Goal: Information Seeking & Learning: Find specific fact

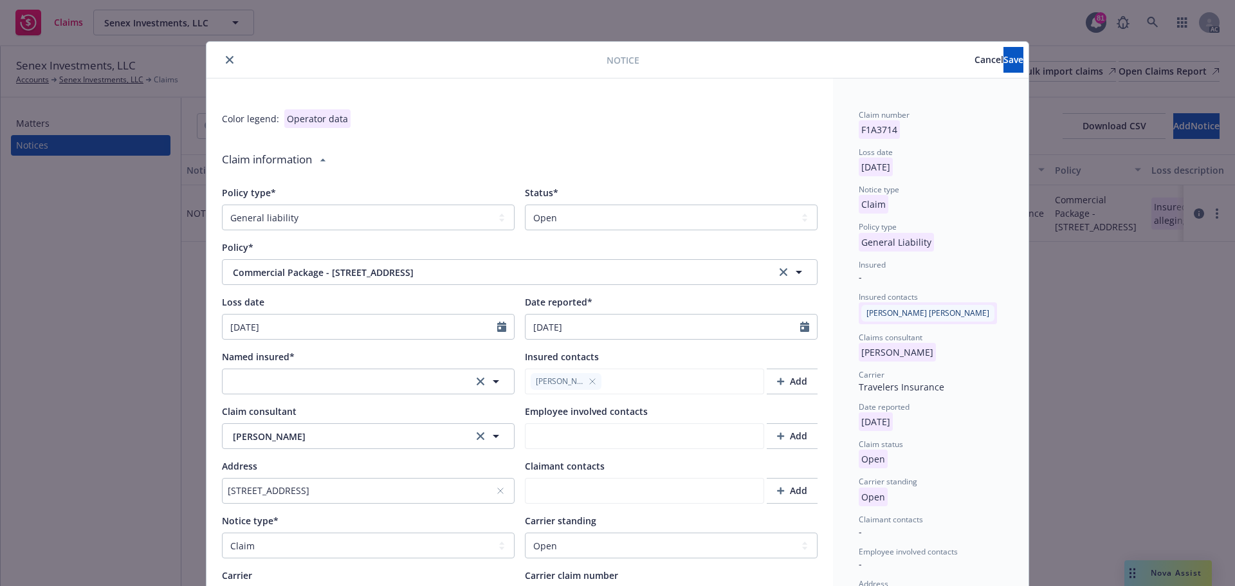
select select "GENERAL_LIABILITY"
select select "open"
select select "CLAIM"
select select "OPEN"
type textarea "x"
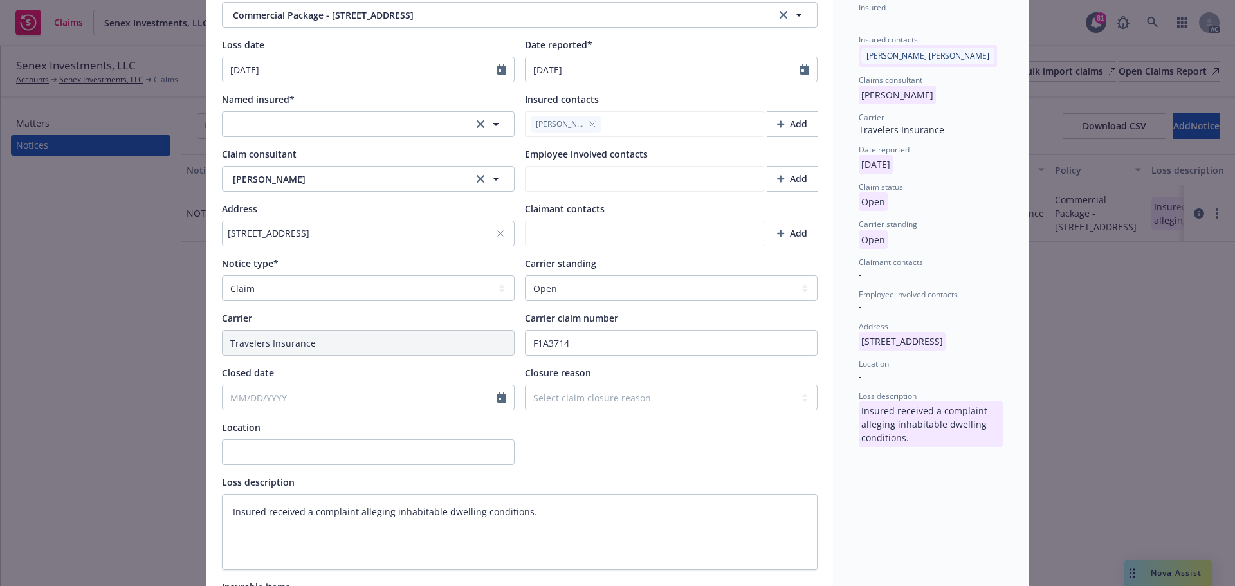
scroll to position [386, 0]
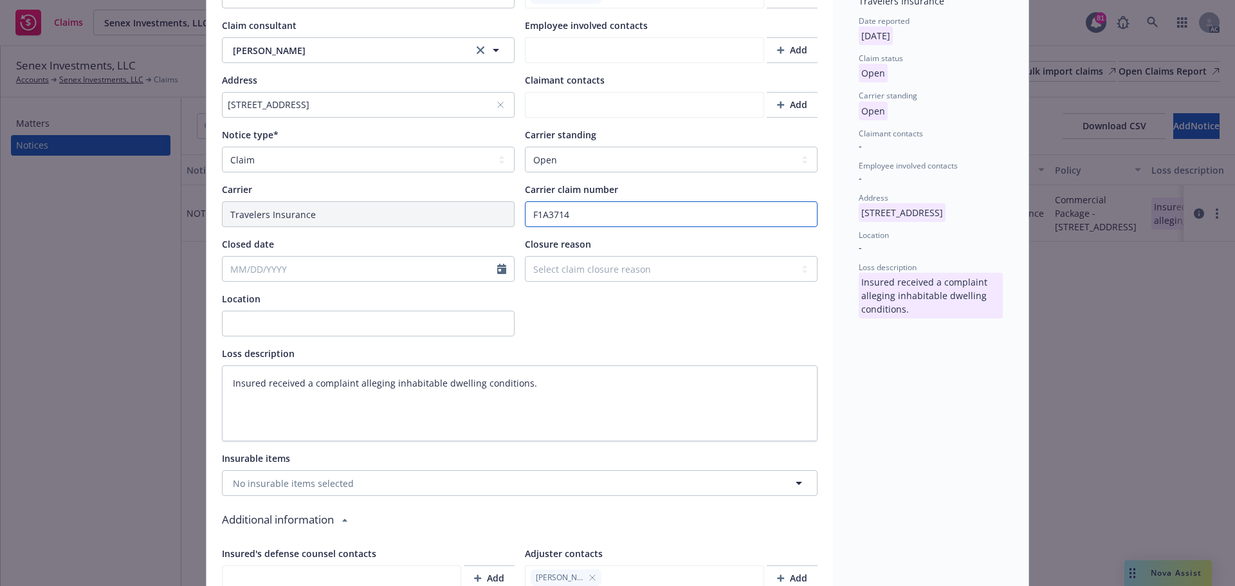
drag, startPoint x: 568, startPoint y: 211, endPoint x: 527, endPoint y: 212, distance: 40.5
click at [527, 212] on input "F1A3714" at bounding box center [671, 214] width 293 height 26
paste input "6M4041"
type input "F6M4041"
type textarea "x"
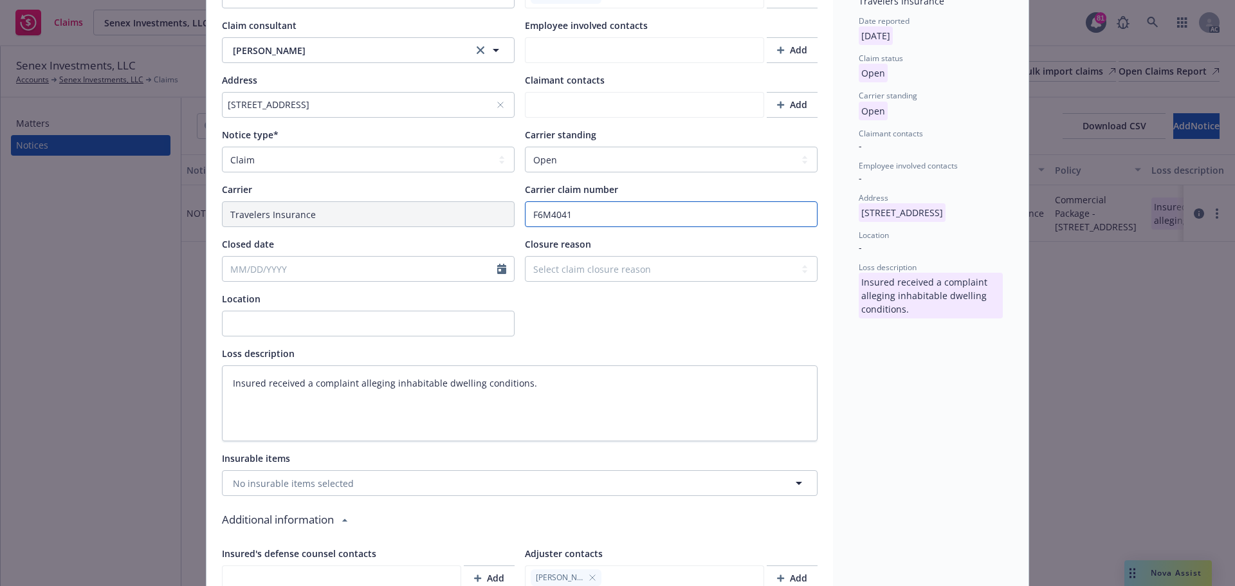
type input "F6M4041"
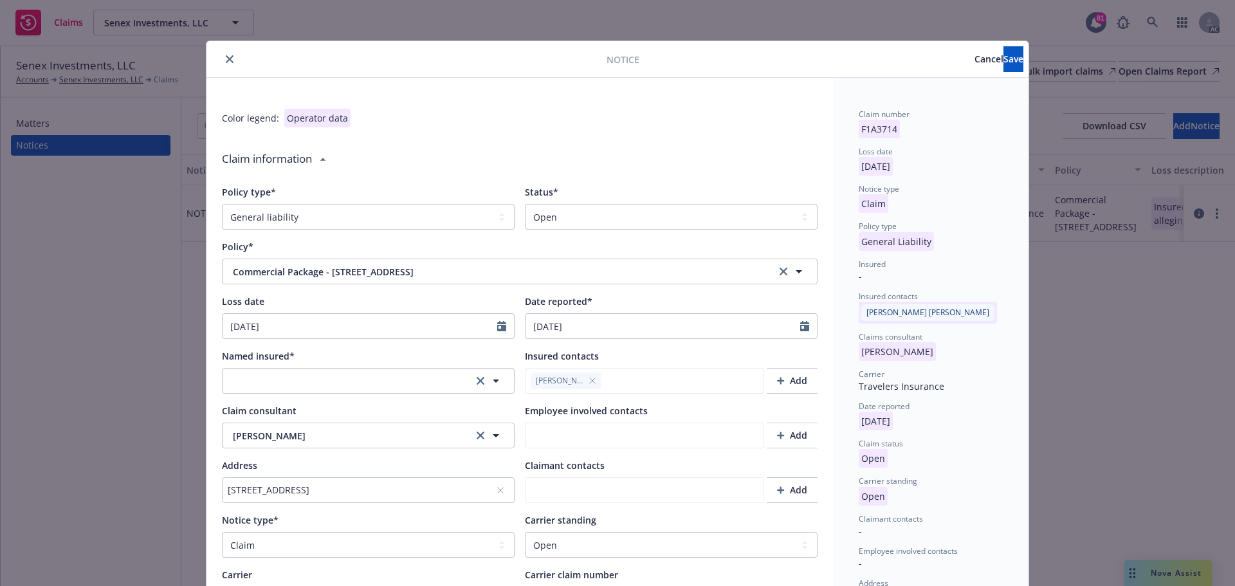
scroll to position [0, 0]
click at [1003, 48] on button "Save" at bounding box center [1013, 60] width 20 height 26
type textarea "x"
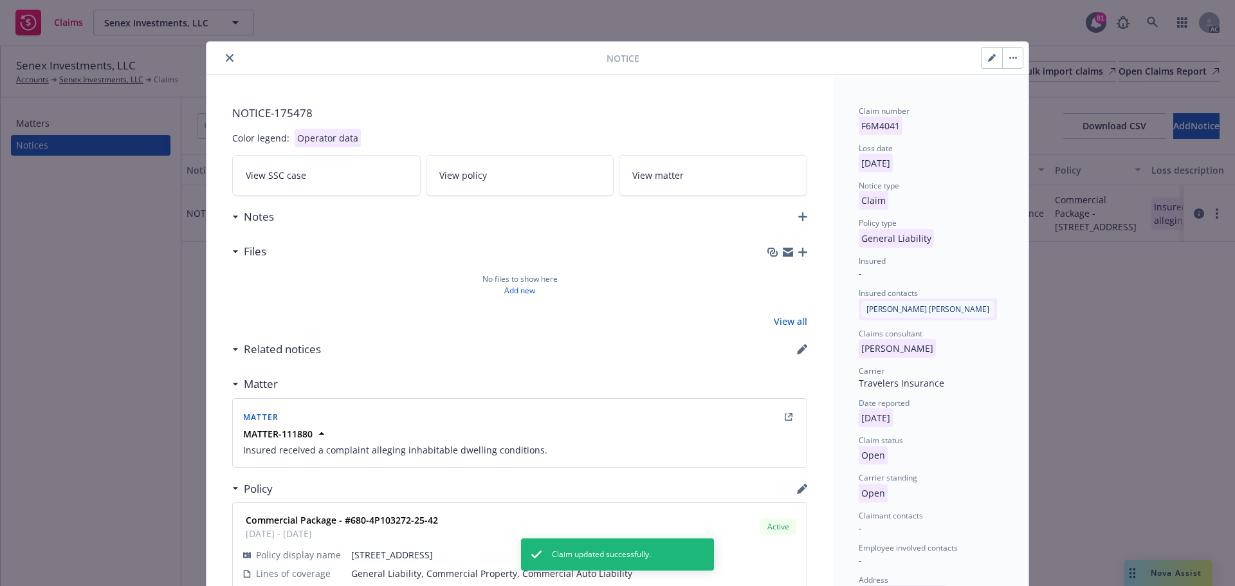
click at [228, 60] on icon "close" at bounding box center [230, 58] width 8 height 8
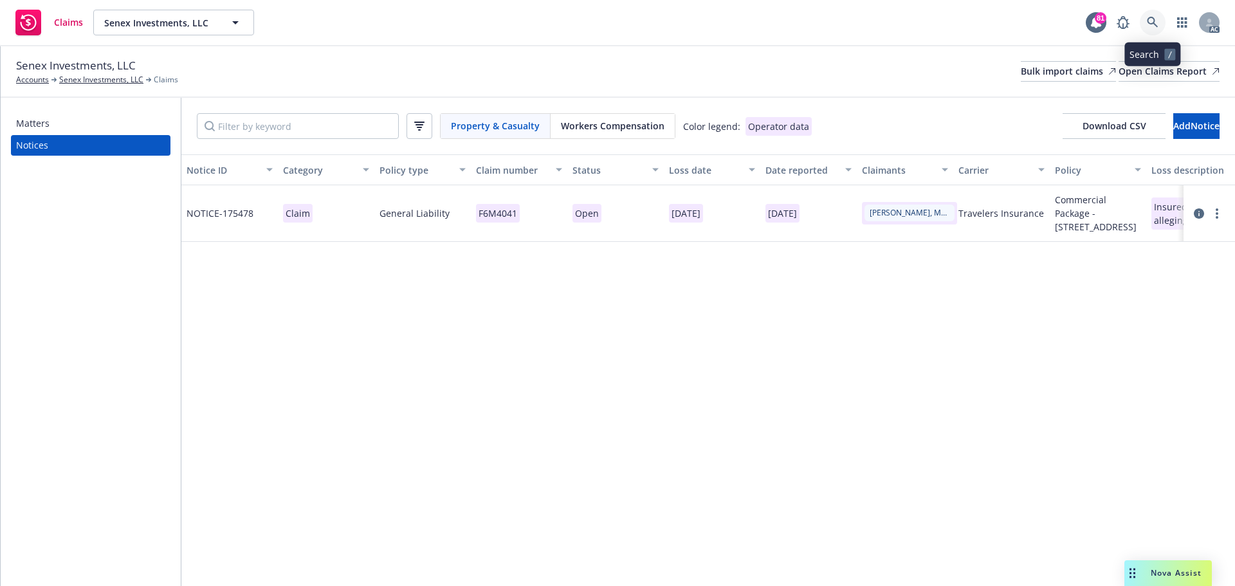
click at [1157, 22] on icon at bounding box center [1153, 23] width 12 height 12
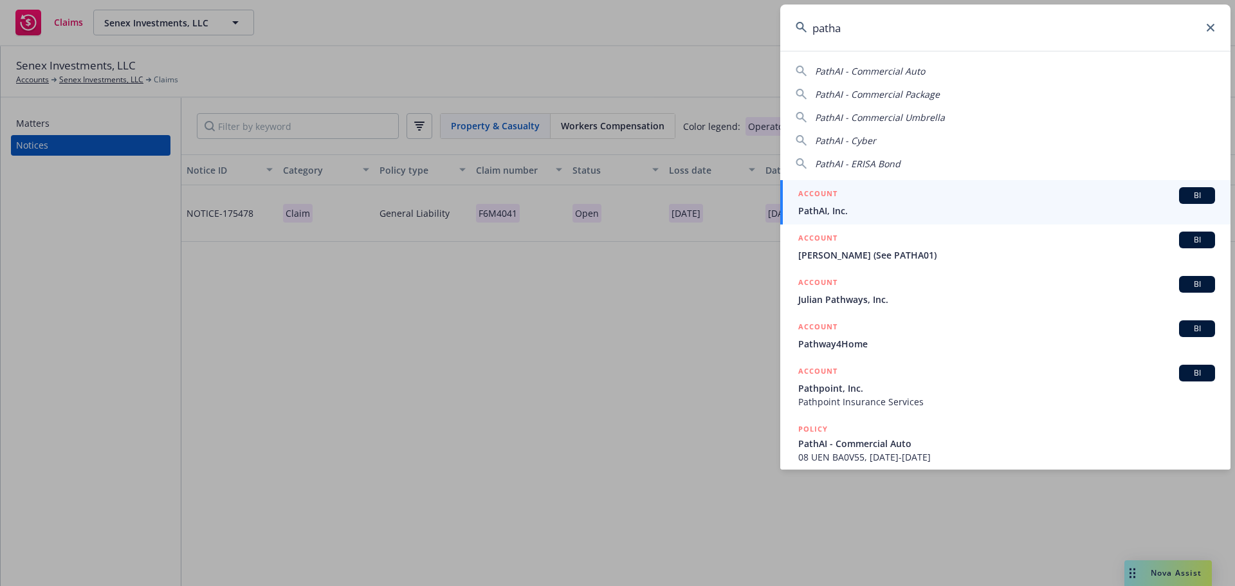
type input "patha"
click at [910, 200] on div "ACCOUNT BI" at bounding box center [1006, 195] width 417 height 17
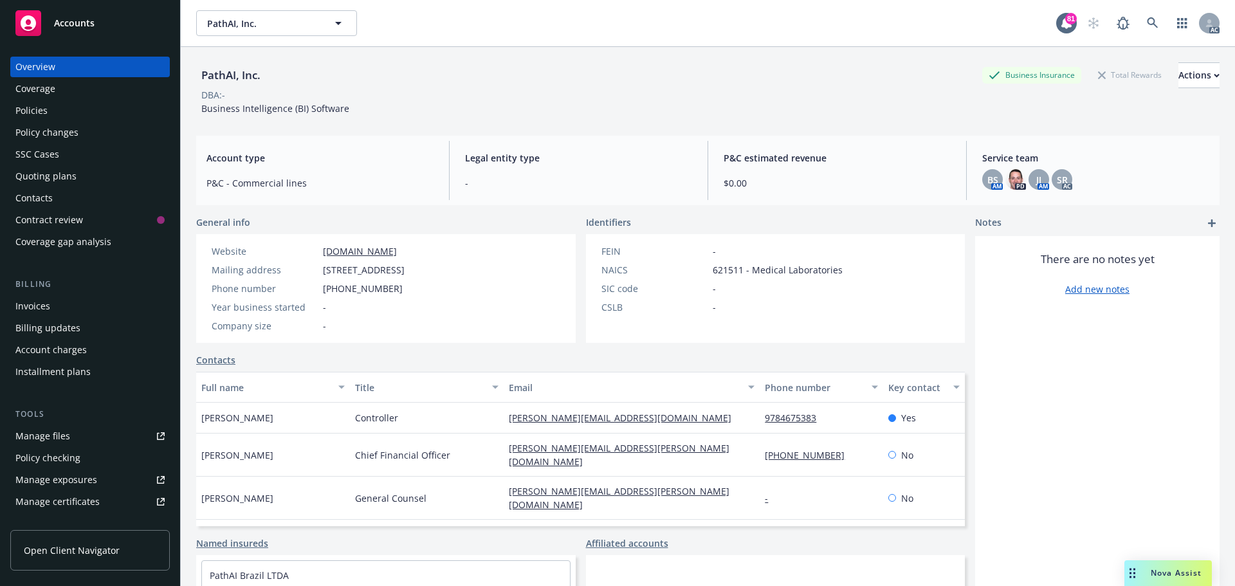
click at [59, 117] on div "Policies" at bounding box center [89, 110] width 149 height 21
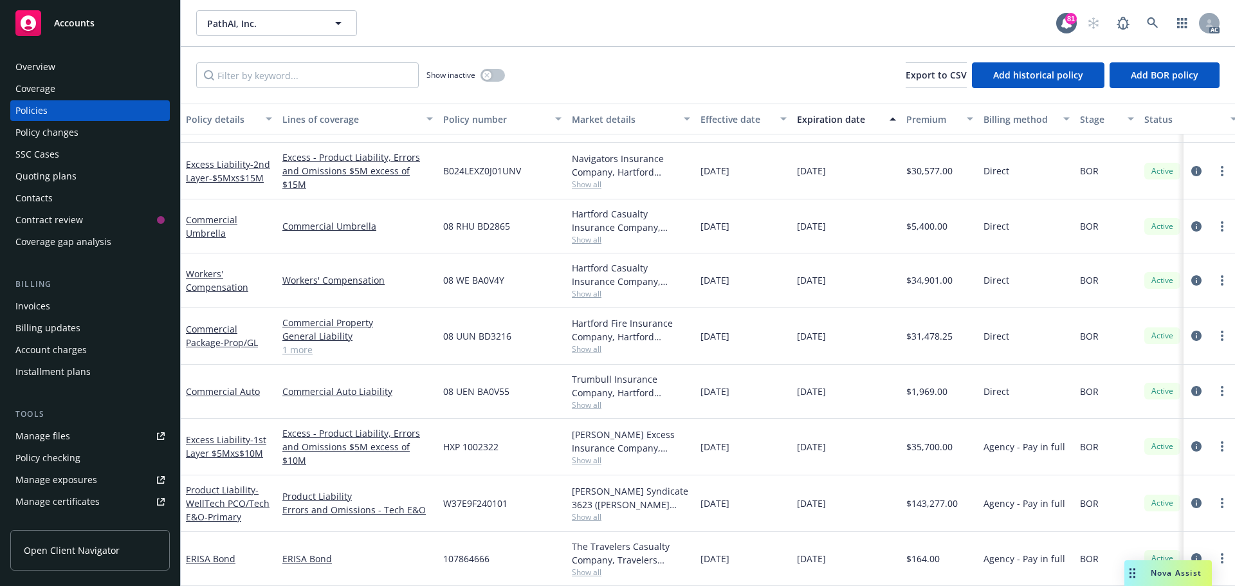
scroll to position [102, 0]
click at [295, 343] on link "1 more" at bounding box center [357, 350] width 151 height 14
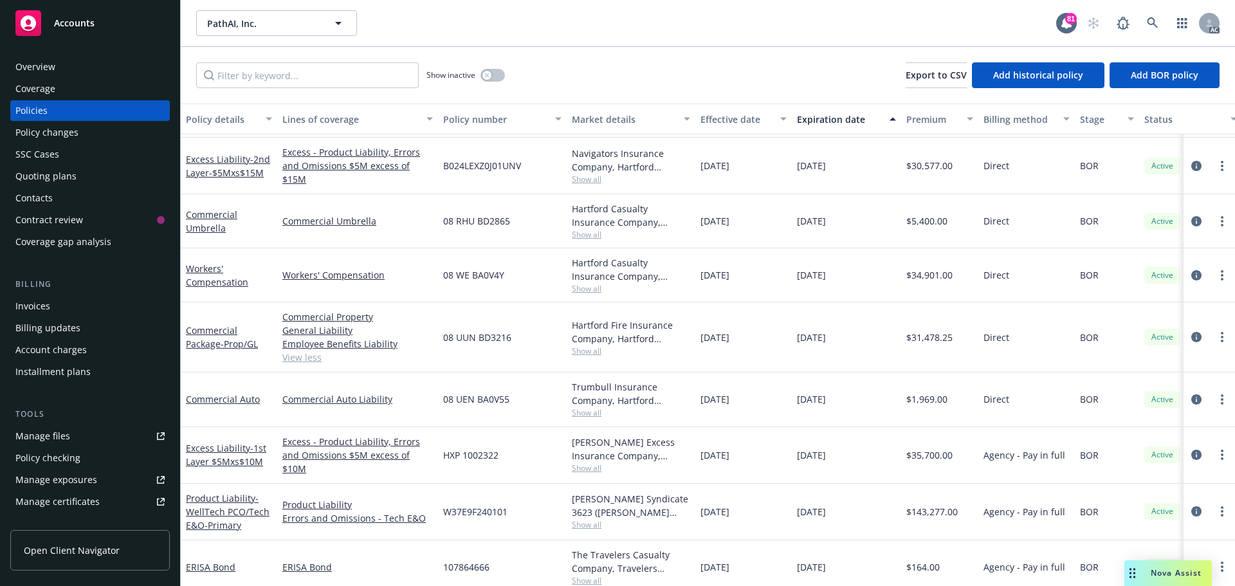
scroll to position [115, 0]
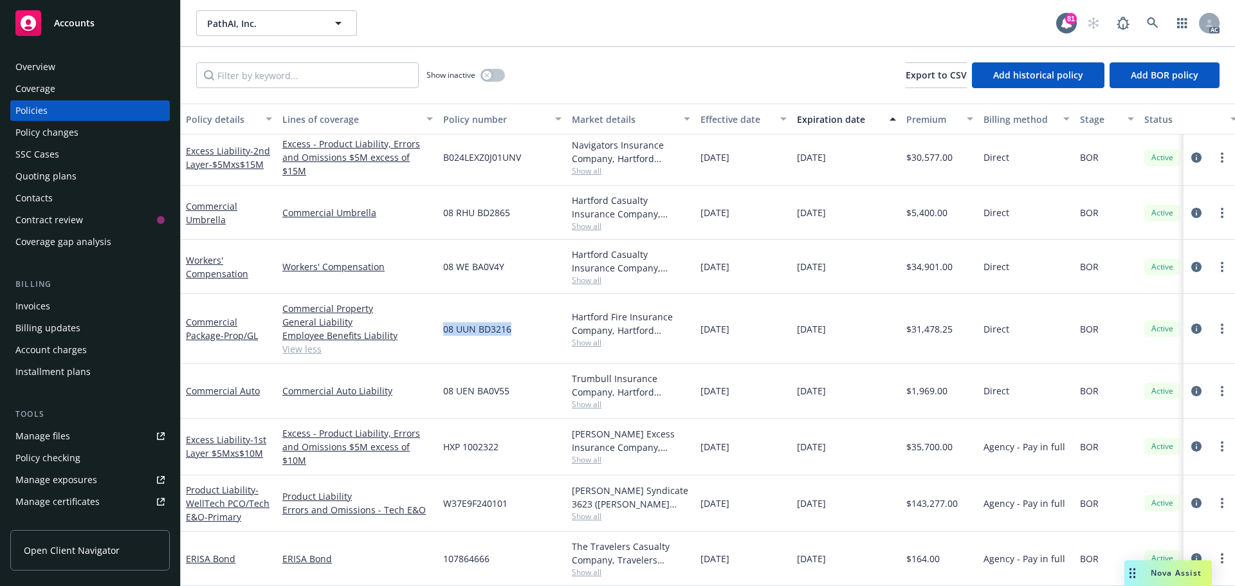
drag, startPoint x: 511, startPoint y: 322, endPoint x: 445, endPoint y: 320, distance: 66.3
click at [445, 320] on div "08 UUN BD3216" at bounding box center [502, 329] width 129 height 70
copy span "08 UUN BD3216"
click at [581, 337] on span "Show all" at bounding box center [631, 342] width 118 height 11
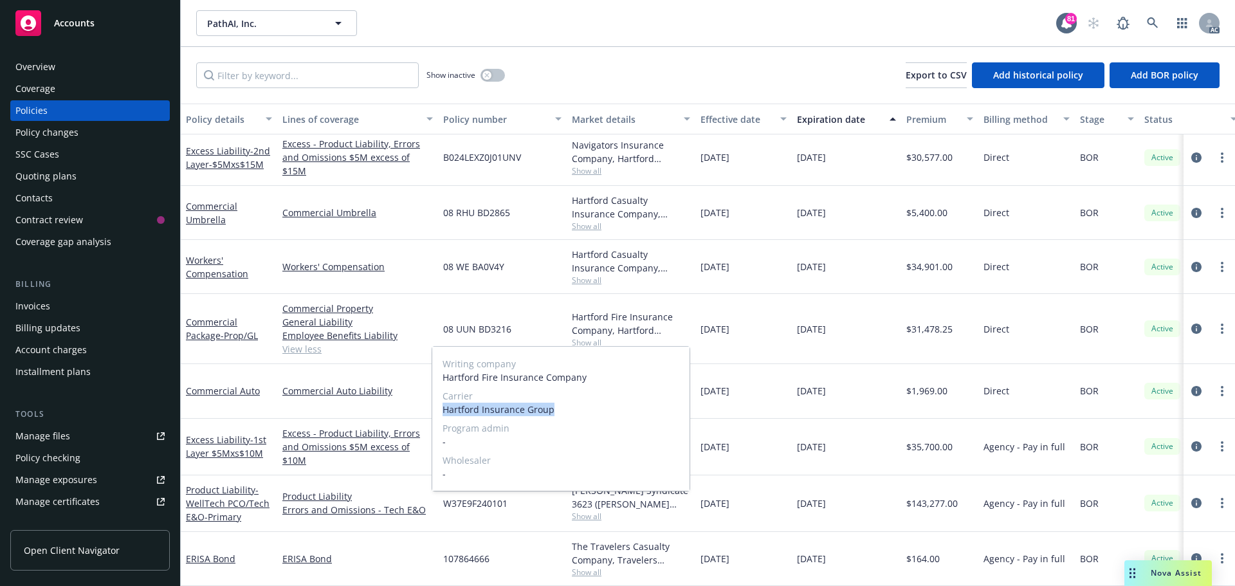
drag, startPoint x: 561, startPoint y: 410, endPoint x: 437, endPoint y: 410, distance: 124.1
click at [437, 410] on div "Writing company Hartford Fire Insurance Company Carrier Hartford Insurance Grou…" at bounding box center [560, 419] width 257 height 144
copy span "Hartford Insurance Group"
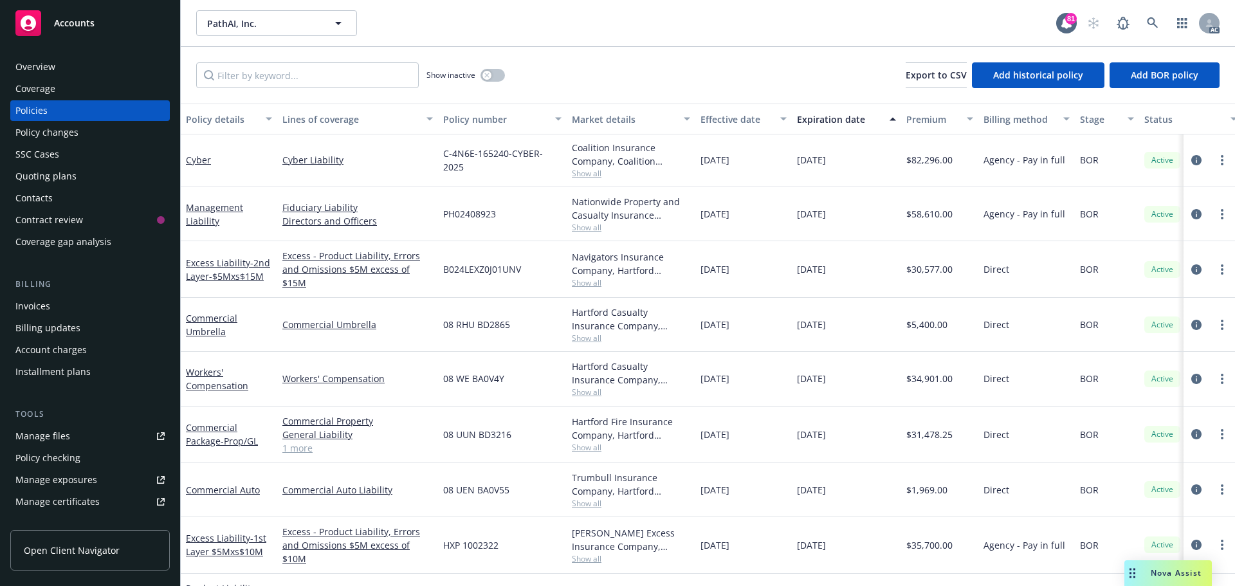
scroll to position [0, 0]
drag, startPoint x: 560, startPoint y: 160, endPoint x: 435, endPoint y: 162, distance: 125.5
click at [435, 162] on div "Cyber Cyber Liability C-4N6E-165240-CYBER-2025 Coalition Insurance Company, Coa…" at bounding box center [801, 161] width 1241 height 54
copy div "C-4N6E-165240-CYBER-2025"
click at [586, 171] on span "Show all" at bounding box center [631, 174] width 118 height 11
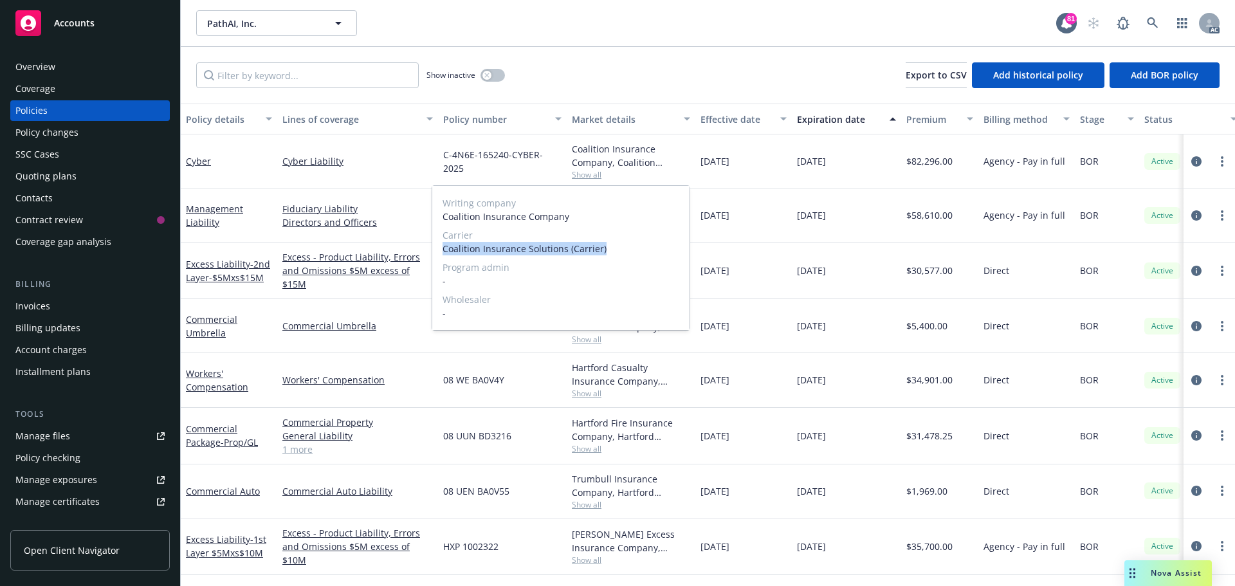
drag, startPoint x: 607, startPoint y: 249, endPoint x: 439, endPoint y: 253, distance: 167.3
click at [439, 253] on div "Writing company Coalition Insurance Company Carrier Coalition Insurance Solutio…" at bounding box center [560, 258] width 257 height 144
click at [596, 253] on span "Coalition Insurance Solutions (Carrier)" at bounding box center [561, 249] width 237 height 14
drag, startPoint x: 565, startPoint y: 246, endPoint x: 459, endPoint y: 248, distance: 106.1
click at [436, 248] on div "Writing company Coalition Insurance Company Carrier Coalition Insurance Solutio…" at bounding box center [560, 258] width 257 height 144
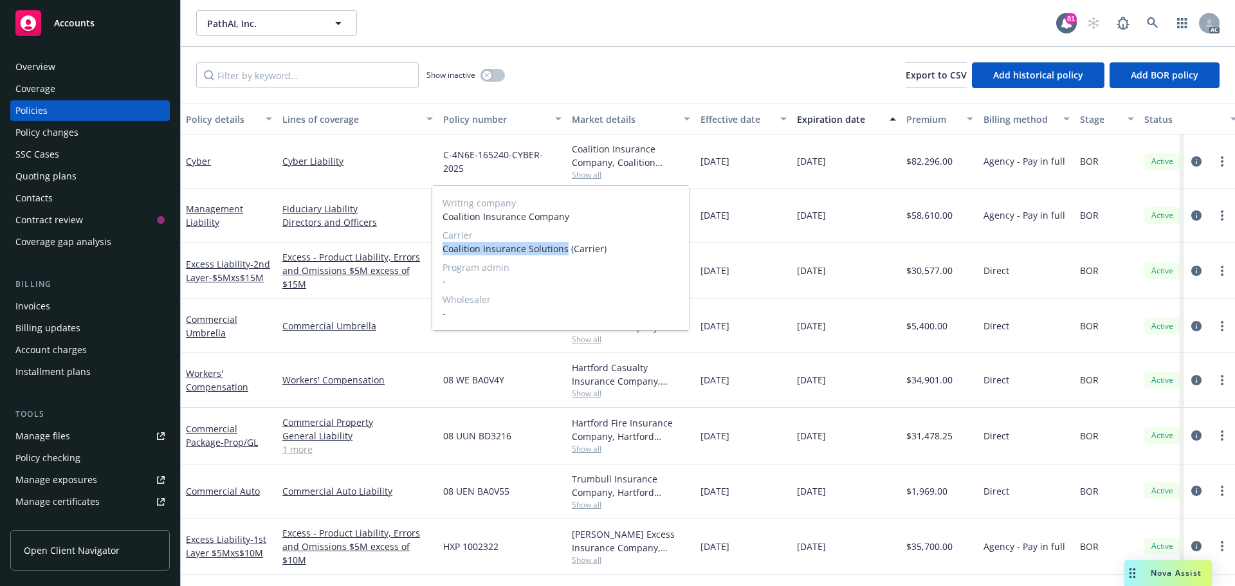
copy span "Coalition Insurance Solutions"
